Goal: Task Accomplishment & Management: Manage account settings

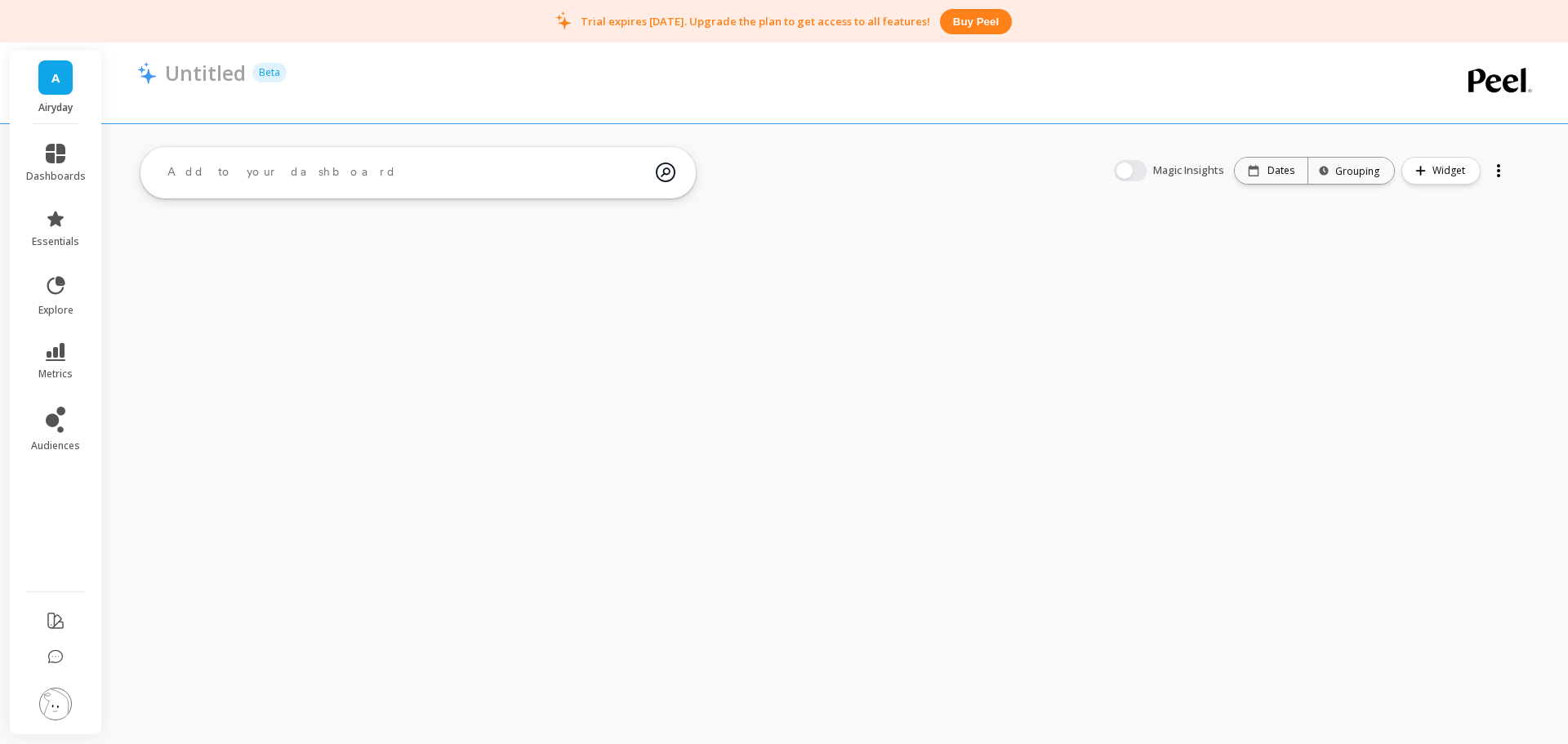
click at [65, 700] on img at bounding box center [55, 703] width 33 height 33
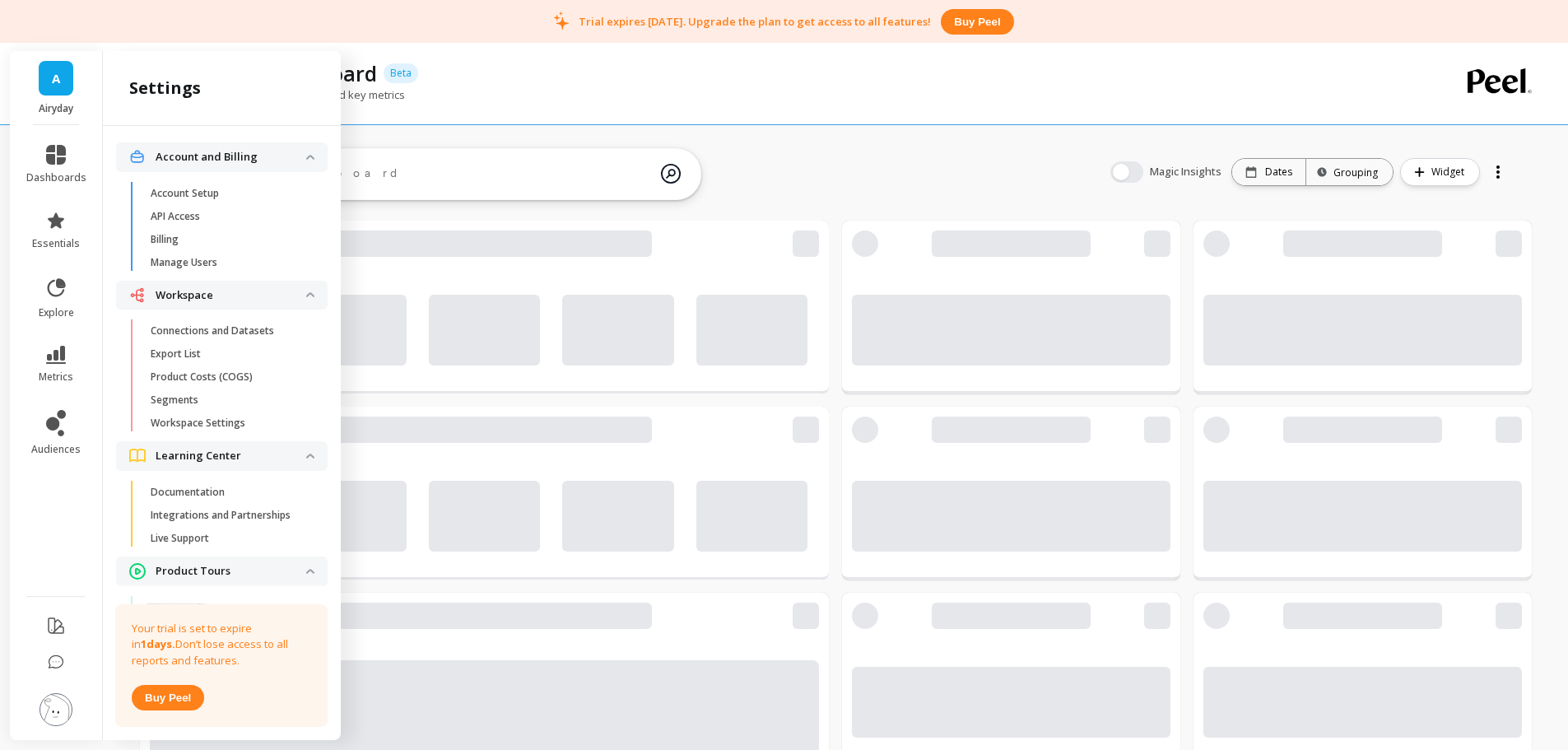
click at [211, 327] on p "Connections and Datasets" at bounding box center [212, 331] width 124 height 13
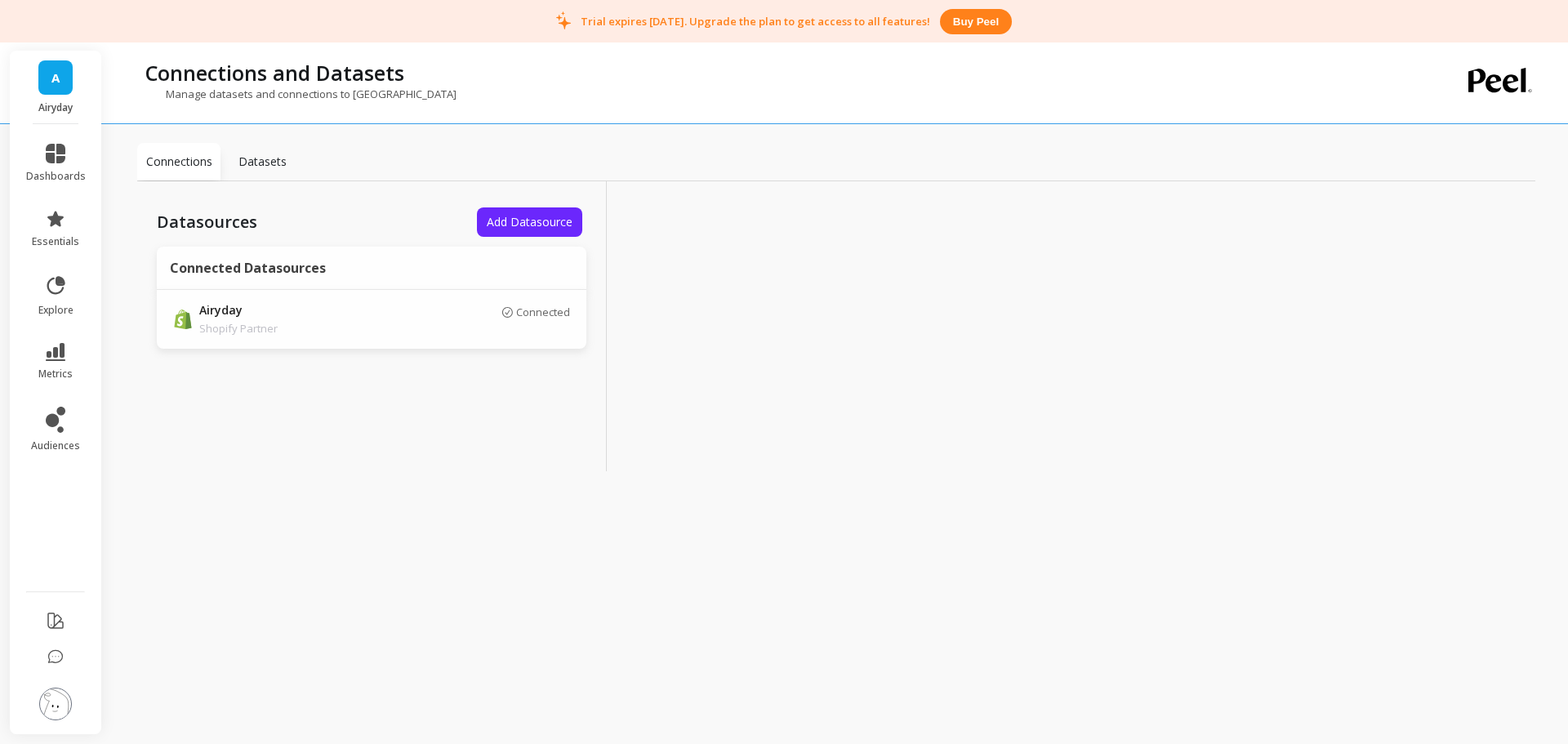
click at [903, 279] on div at bounding box center [841, 326] width 470 height 289
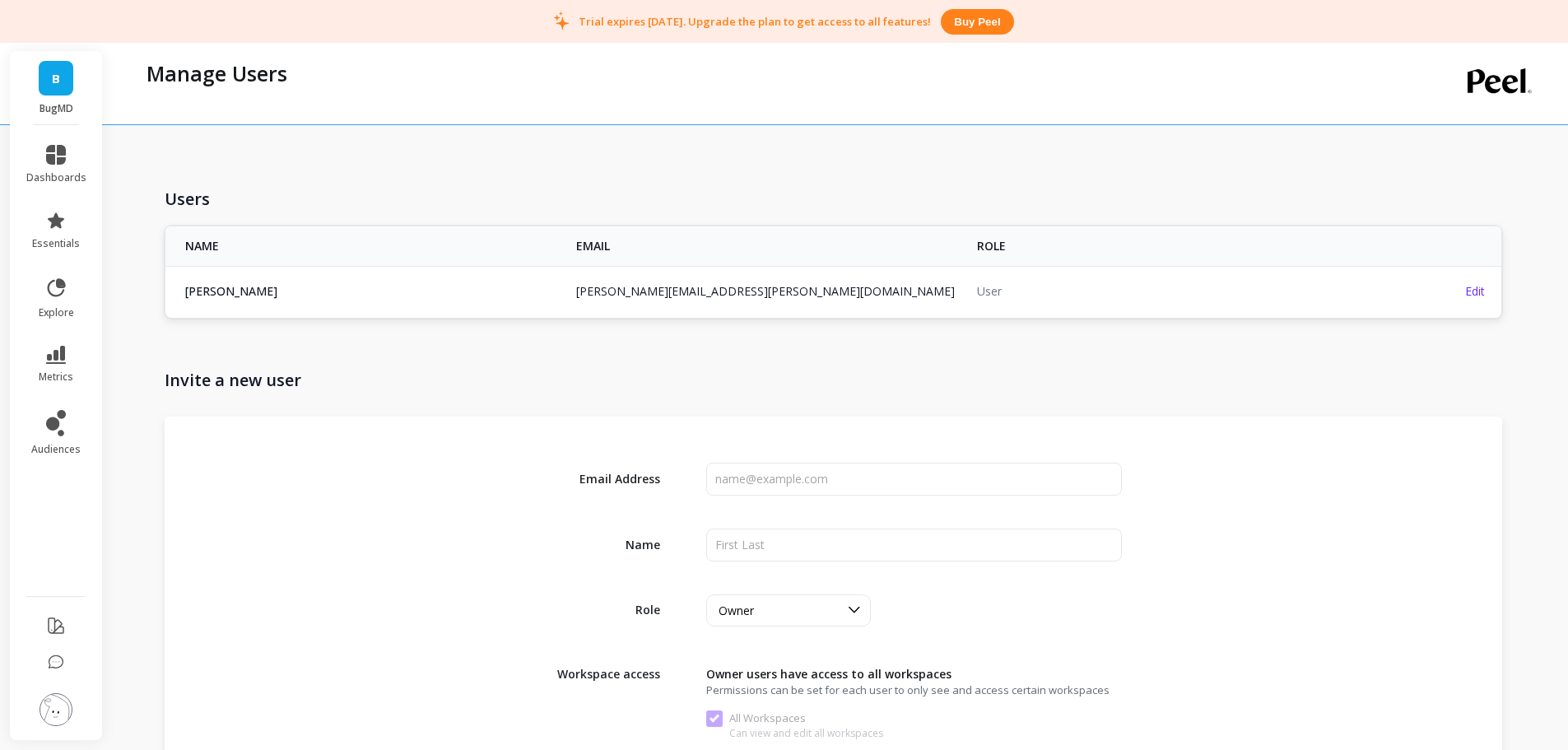
click at [696, 71] on div "Manage Users" at bounding box center [768, 73] width 1261 height 28
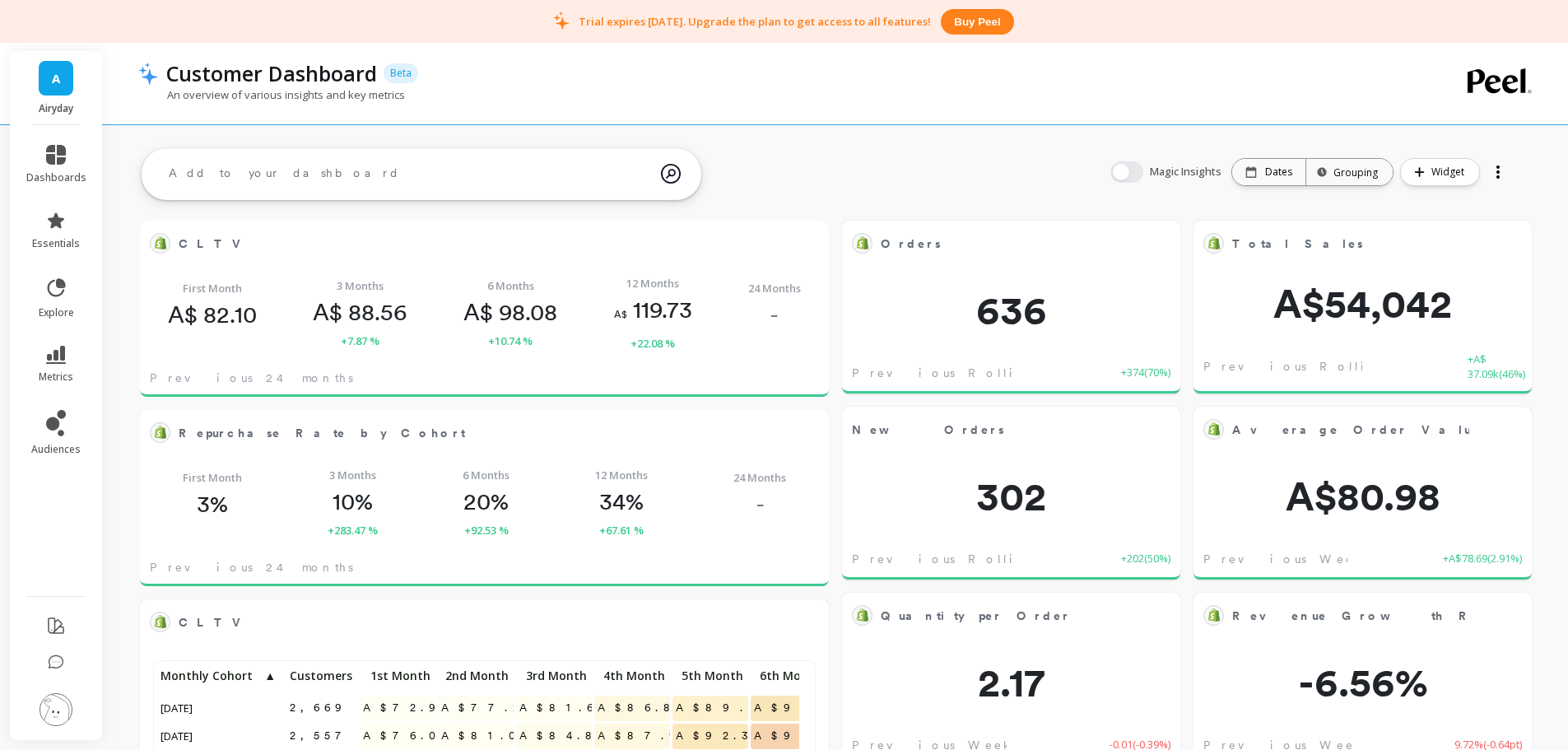
scroll to position [440, 630]
click at [62, 713] on img at bounding box center [55, 709] width 33 height 33
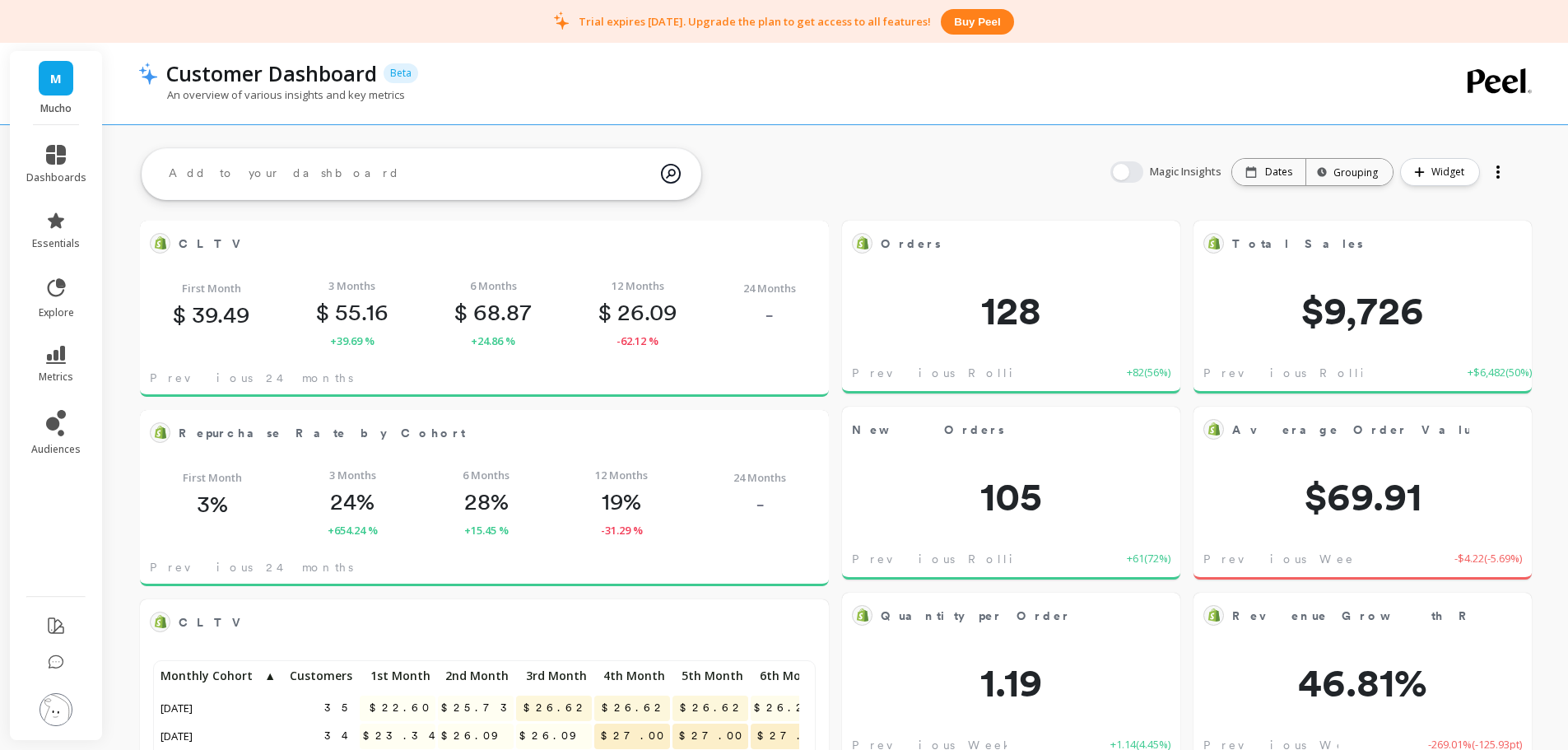
scroll to position [440, 630]
click at [50, 702] on img at bounding box center [55, 709] width 33 height 33
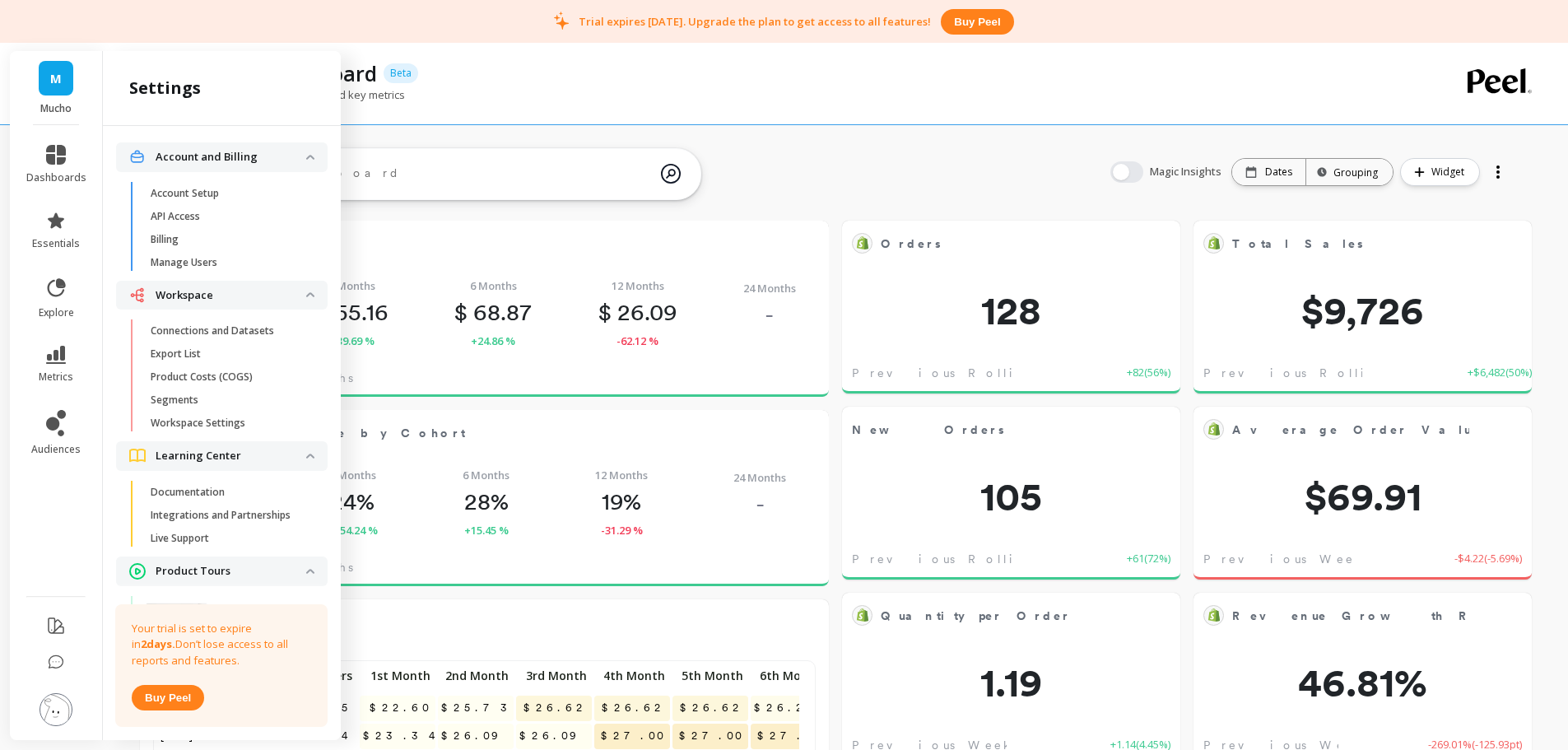
click at [185, 242] on span "Billing" at bounding box center [229, 239] width 157 height 13
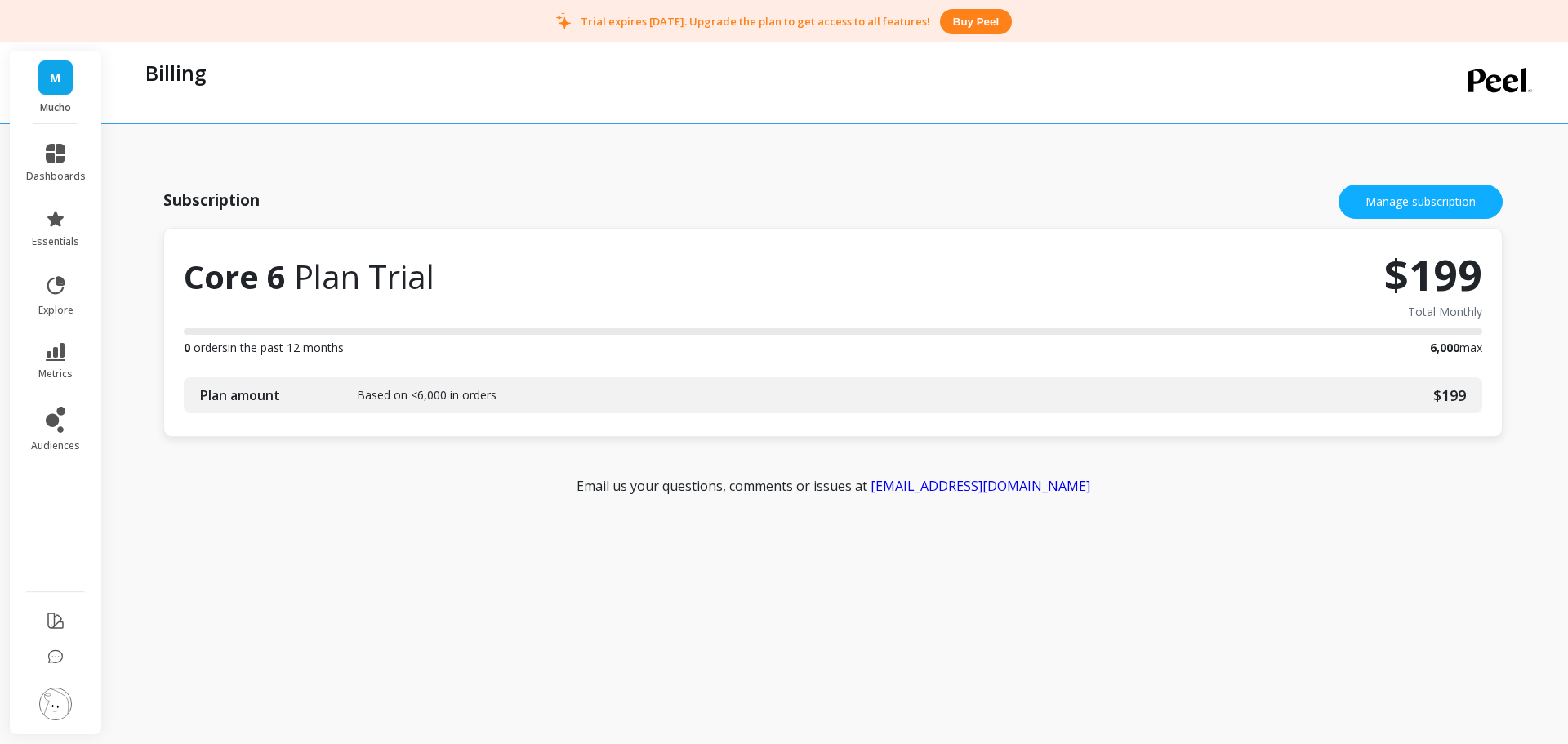
click at [49, 83] on link "M" at bounding box center [55, 77] width 34 height 34
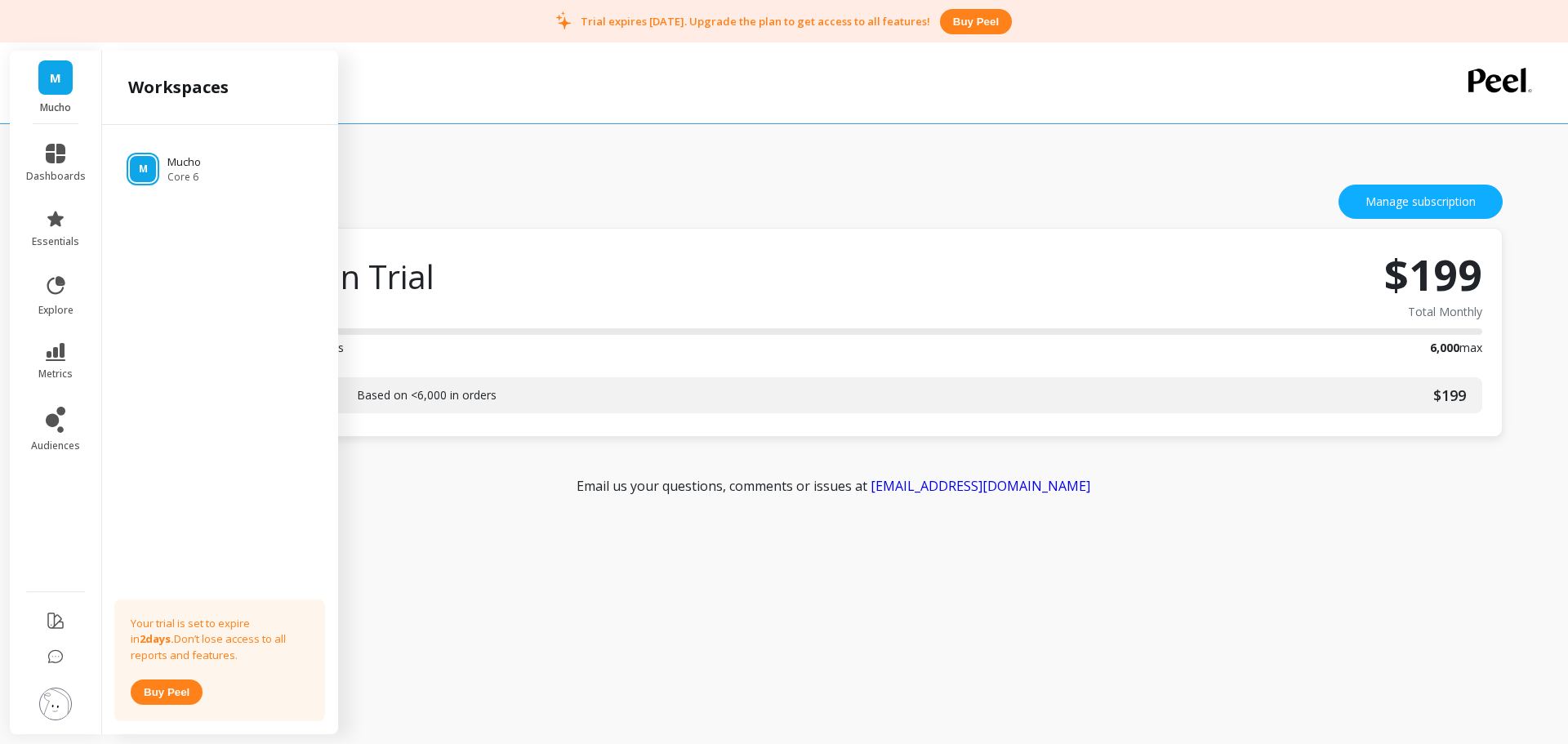
click at [60, 707] on img at bounding box center [55, 703] width 33 height 33
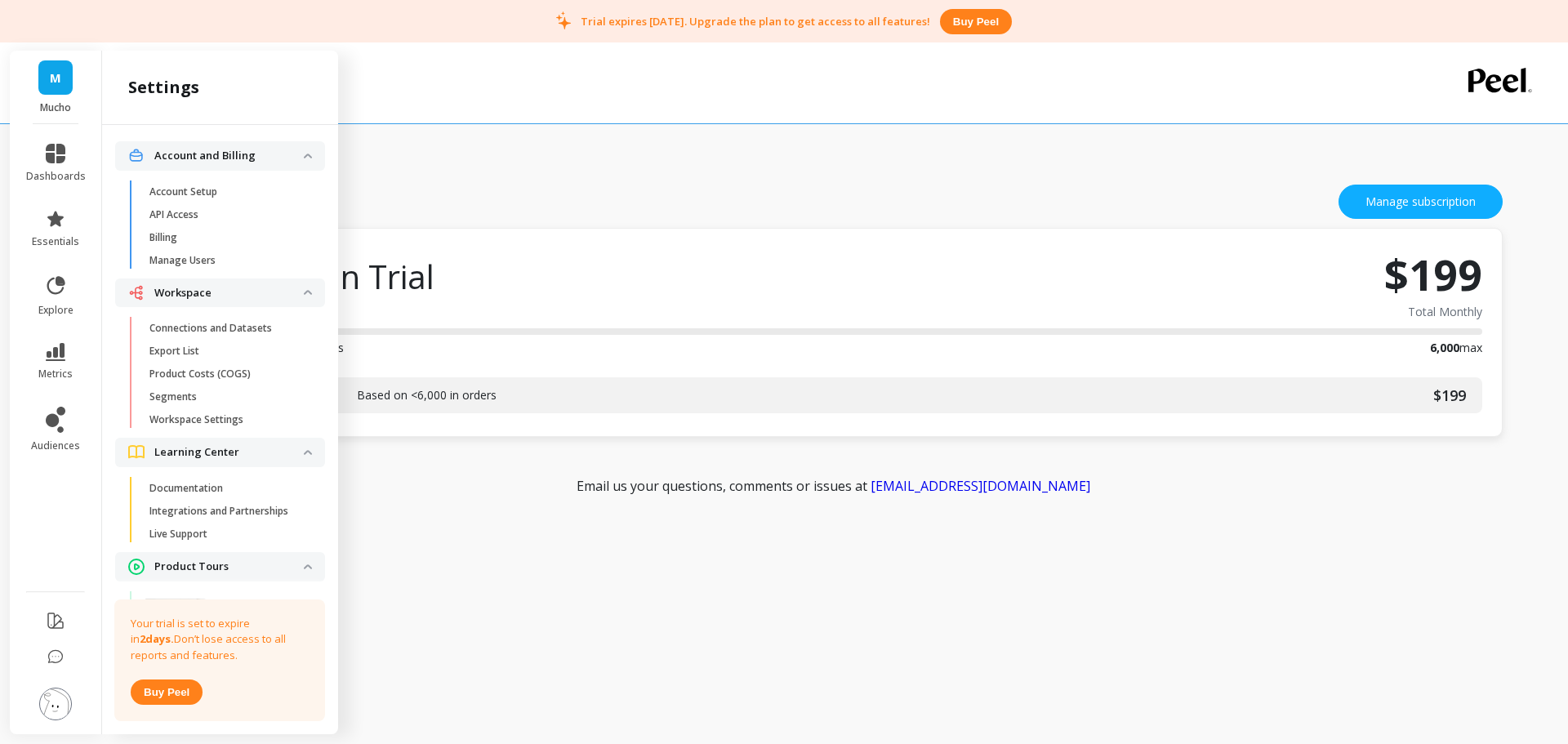
click at [198, 264] on p "Manage Users" at bounding box center [182, 260] width 66 height 13
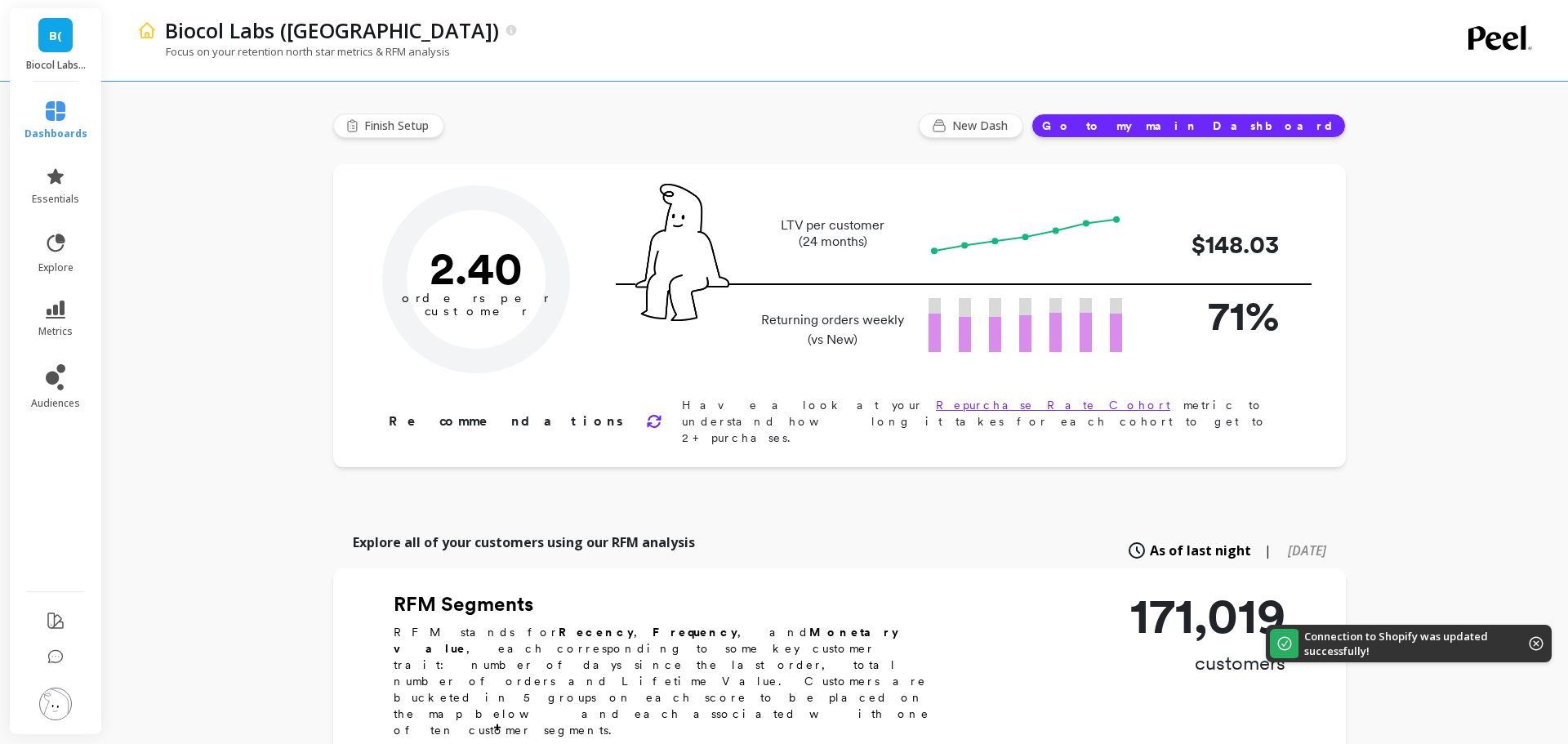
type input "Champions"
type input "18895"
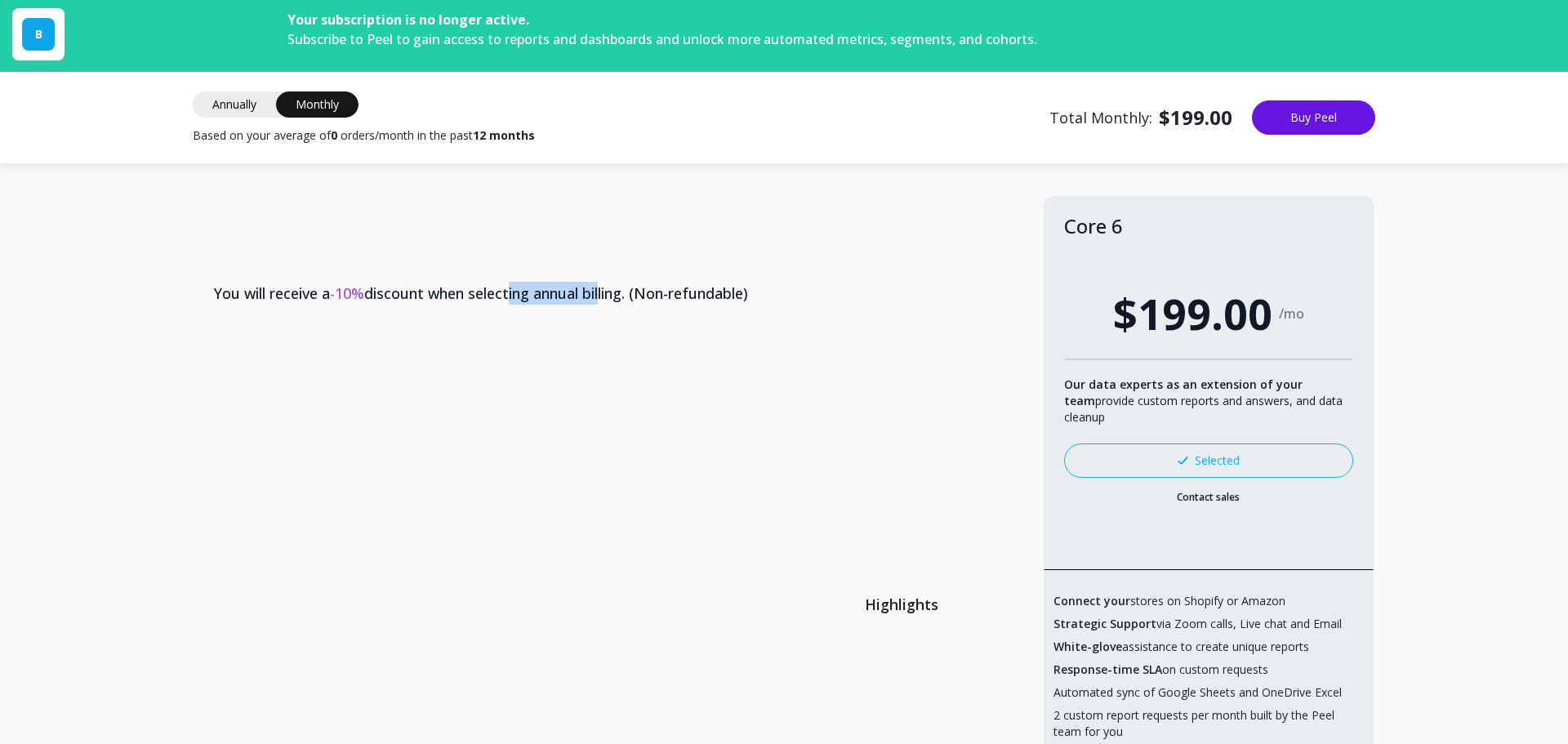
drag, startPoint x: 596, startPoint y: 293, endPoint x: 607, endPoint y: 293, distance: 11.0
click at [607, 293] on th "You will receive a -10% discount when selecting annual billing. (Non-refundable)" at bounding box center [619, 293] width 849 height 75
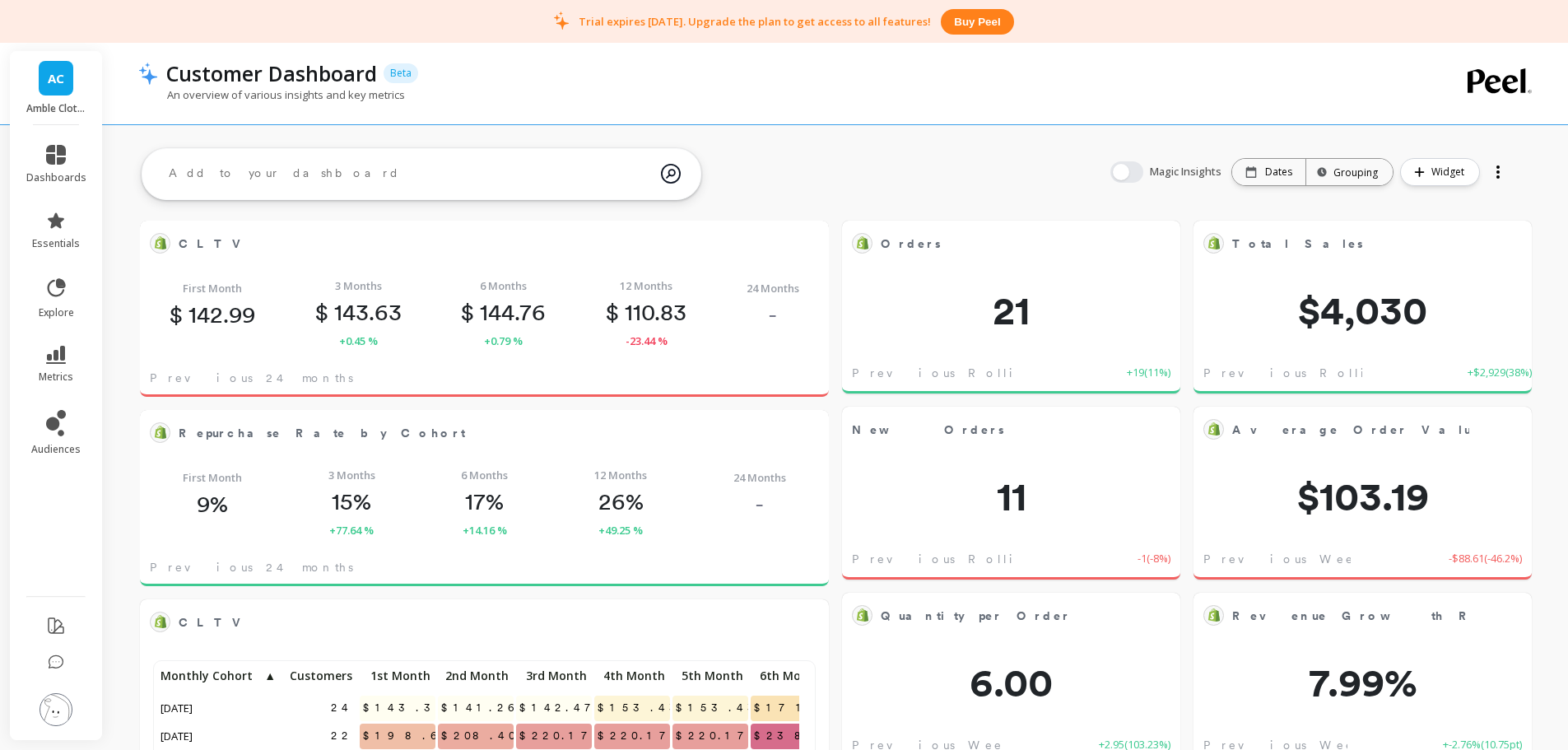
scroll to position [440, 630]
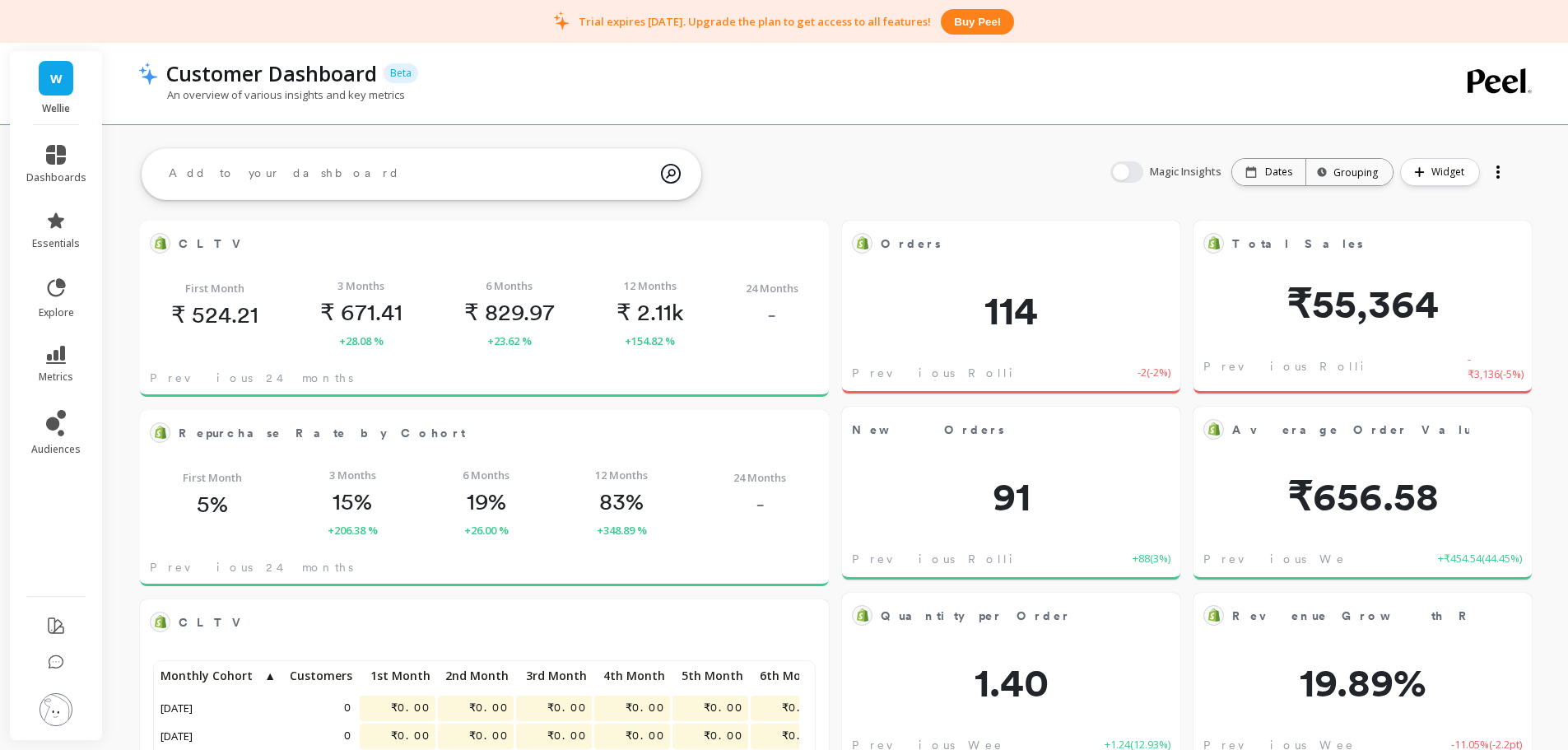
scroll to position [440, 630]
